Goal: Information Seeking & Learning: Compare options

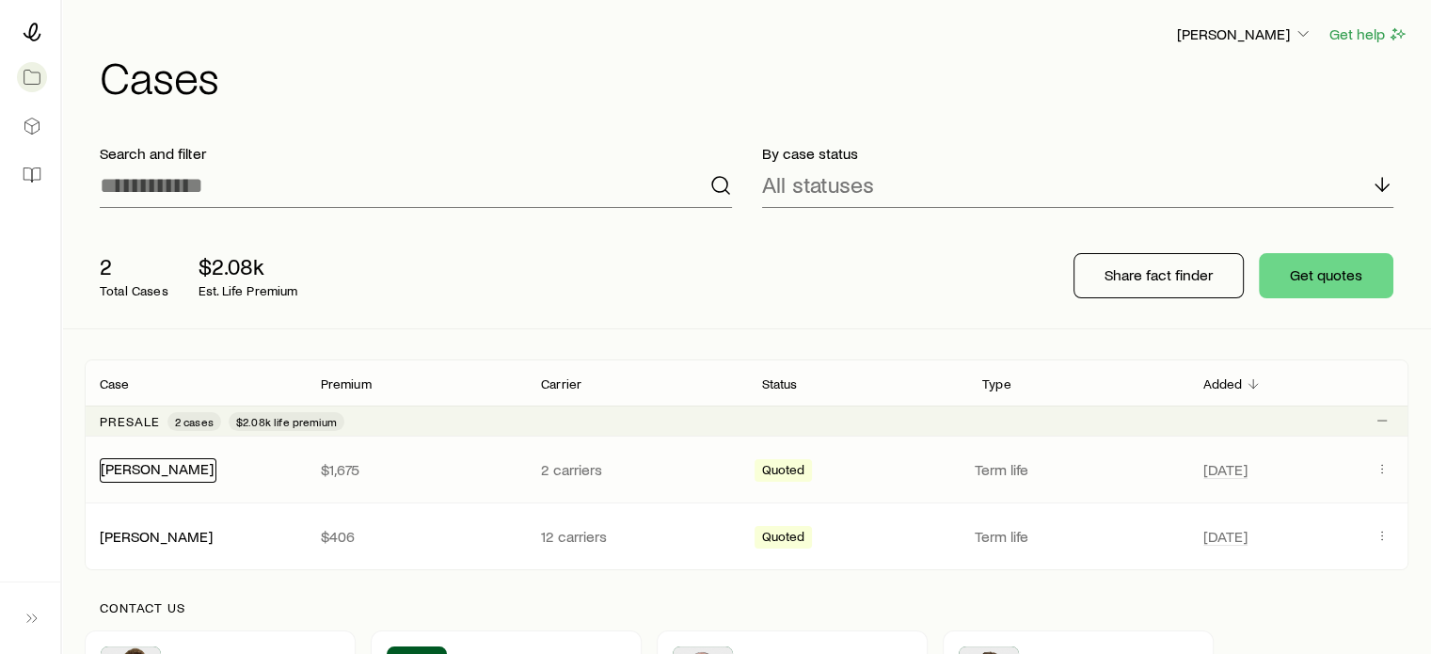
click at [156, 466] on link "[PERSON_NAME]" at bounding box center [157, 468] width 113 height 18
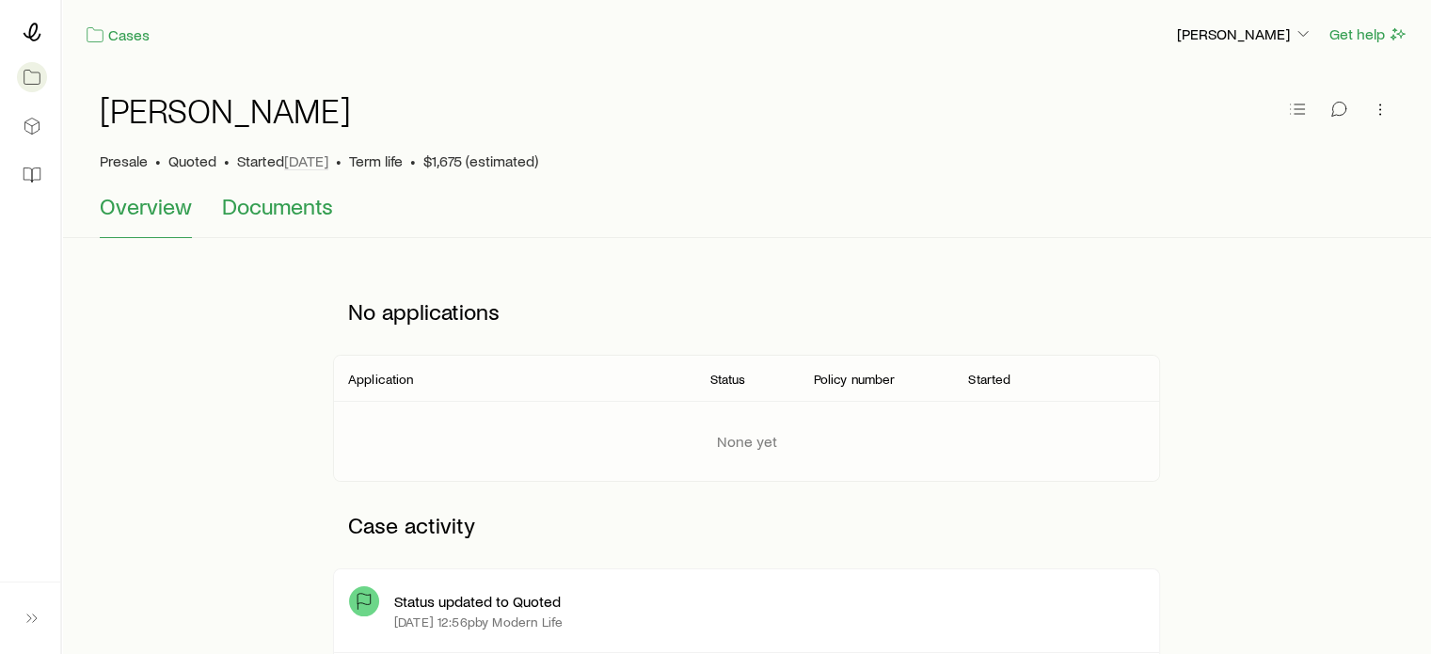
click at [259, 210] on span "Documents" at bounding box center [277, 206] width 111 height 26
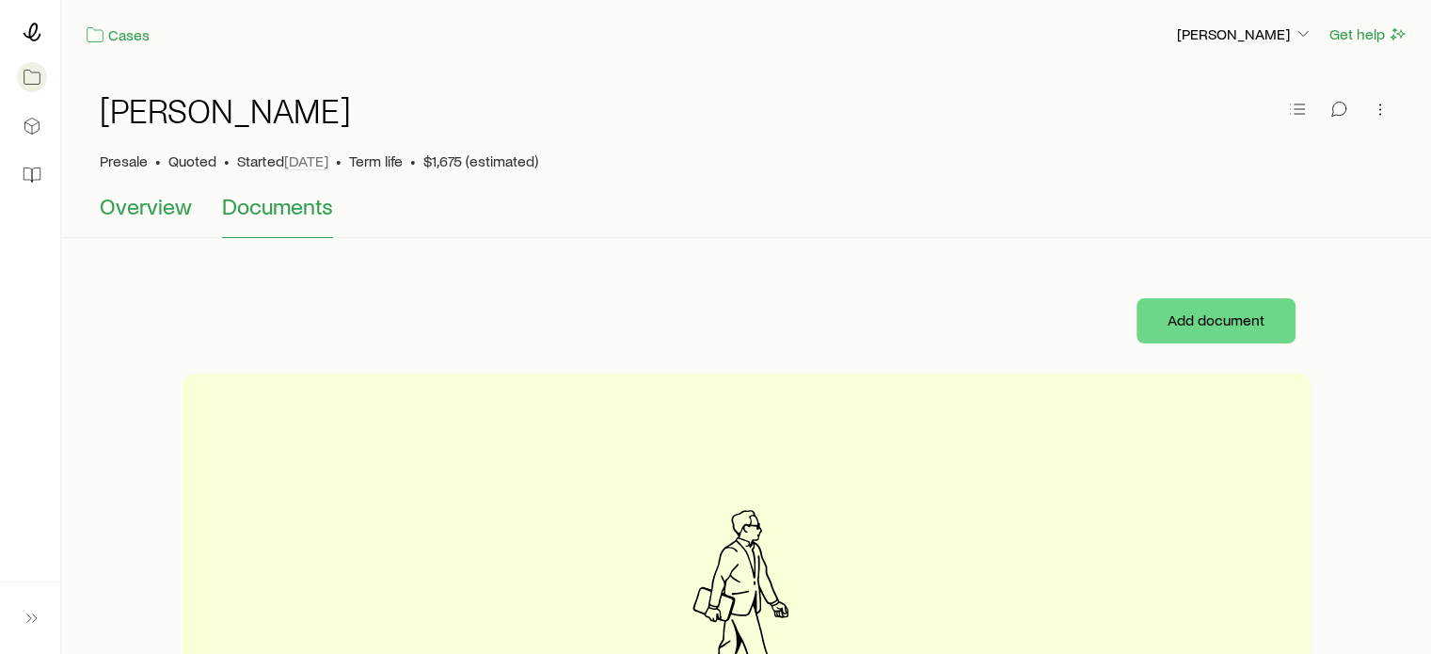
click at [111, 206] on span "Overview" at bounding box center [146, 206] width 92 height 26
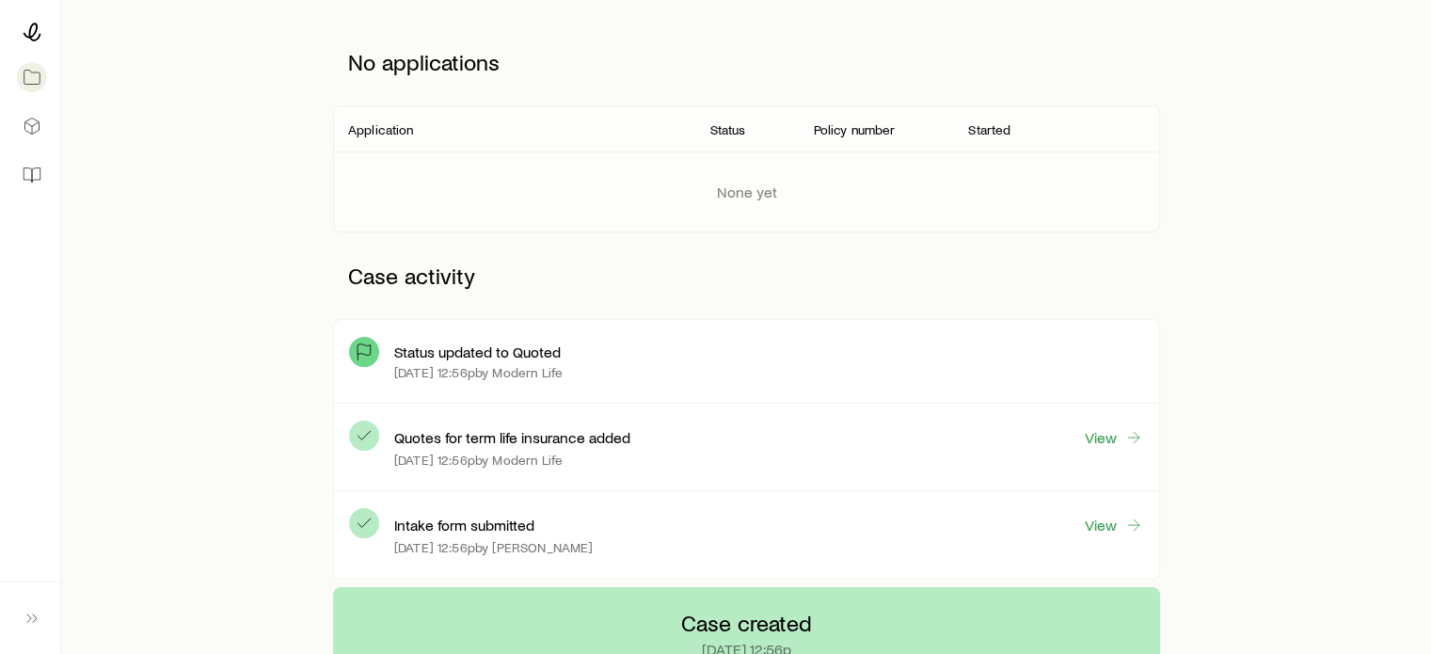
scroll to position [246, 0]
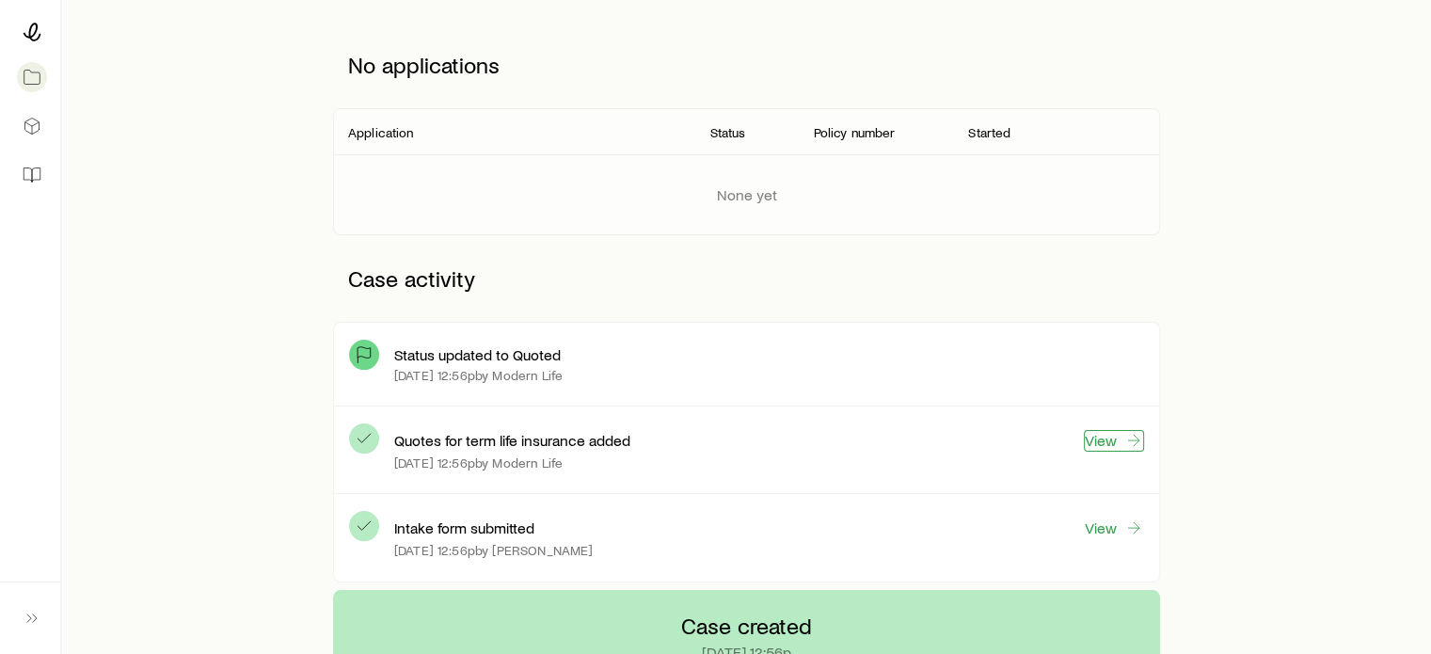
click at [1114, 443] on link "View" at bounding box center [1114, 441] width 60 height 22
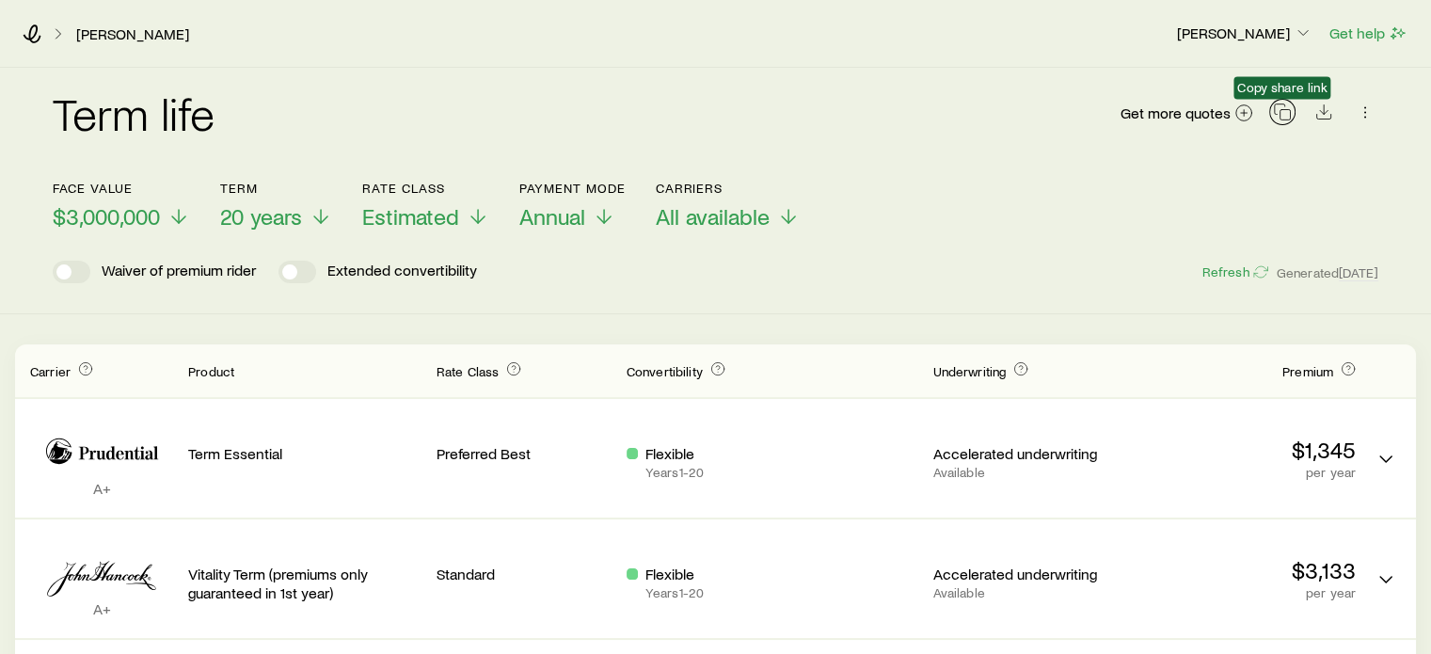
click at [1281, 111] on icon "button" at bounding box center [1282, 112] width 19 height 19
click at [69, 269] on span at bounding box center [72, 272] width 38 height 23
click at [1278, 108] on icon "button" at bounding box center [1282, 112] width 19 height 19
